Goal: Task Accomplishment & Management: Use online tool/utility

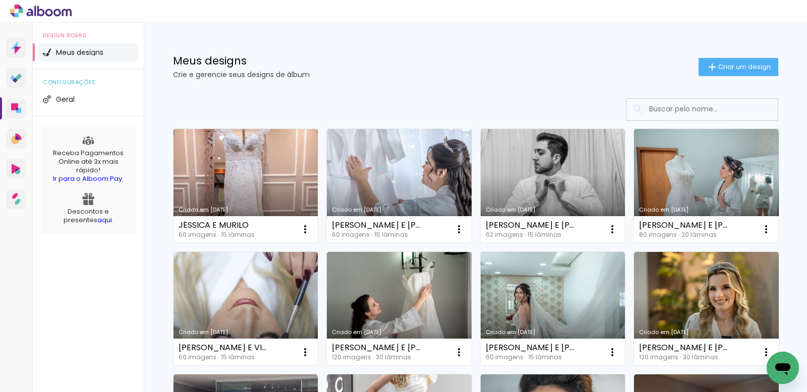
click at [265, 165] on link "Criado em [DATE]" at bounding box center [245, 186] width 145 height 114
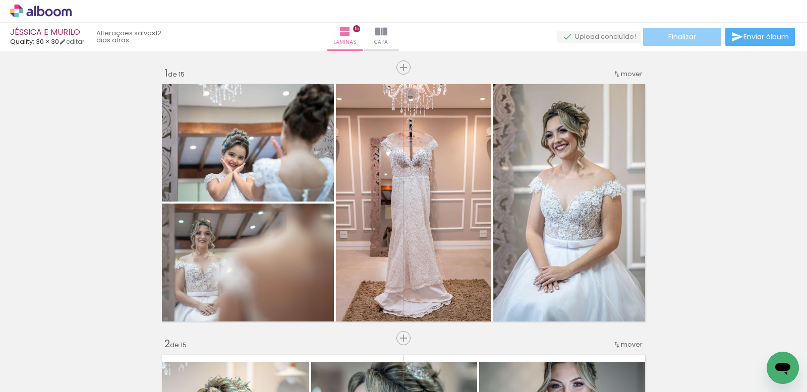
click at [683, 38] on span "Finalizar" at bounding box center [682, 36] width 28 height 7
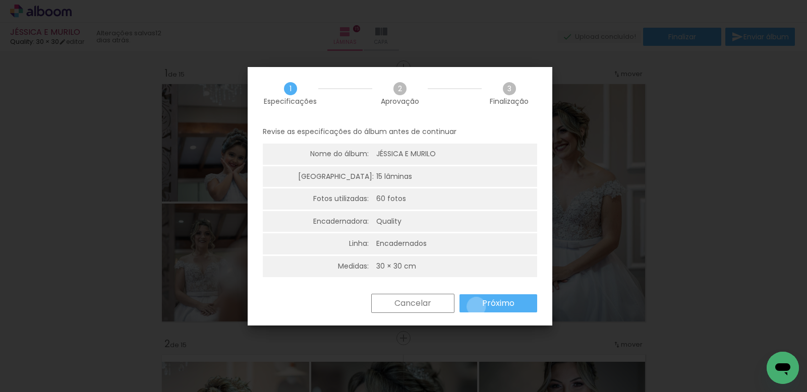
click at [0, 0] on paper-button "Próximo" at bounding box center [0, 0] width 0 height 0
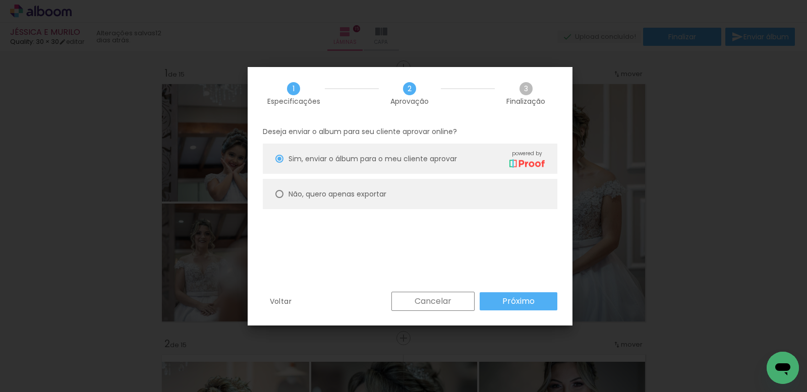
click at [0, 0] on div at bounding box center [0, 0] width 0 height 0
type paper-radio-button "on"
click at [0, 0] on slot "Cancelar" at bounding box center [0, 0] width 0 height 0
